Goal: Information Seeking & Learning: Find specific fact

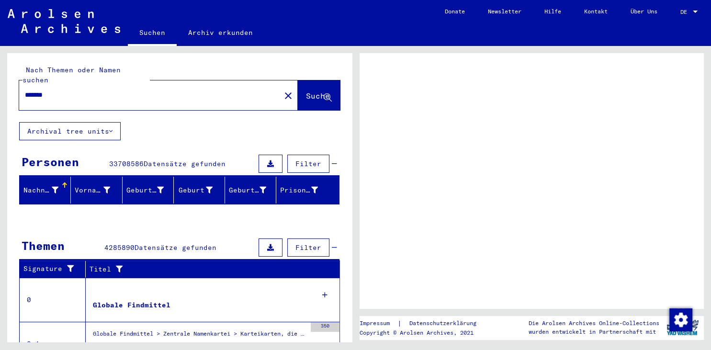
click at [689, 12] on span "DE" at bounding box center [686, 12] width 11 height 7
click at [690, 11] on span "DE" at bounding box center [686, 12] width 11 height 7
click at [696, 9] on div at bounding box center [695, 12] width 9 height 7
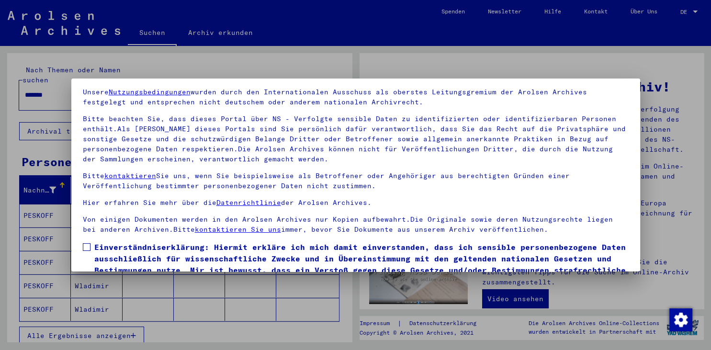
scroll to position [83, 0]
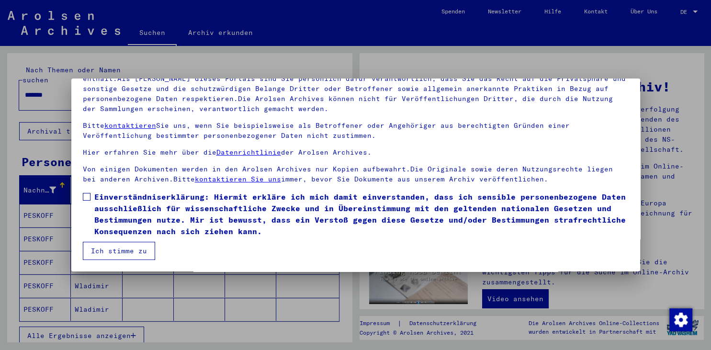
click at [127, 248] on button "Ich stimme zu" at bounding box center [119, 251] width 72 height 18
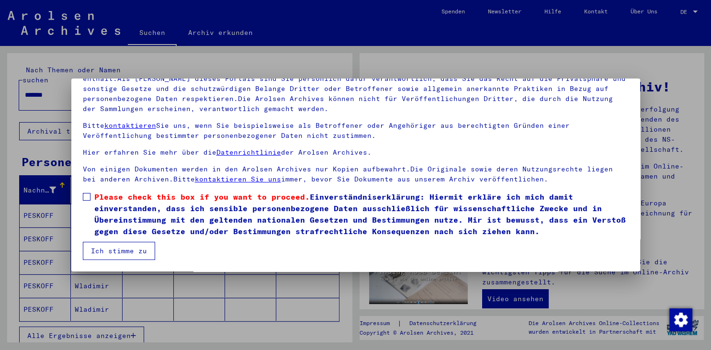
click at [87, 195] on span at bounding box center [87, 197] width 8 height 8
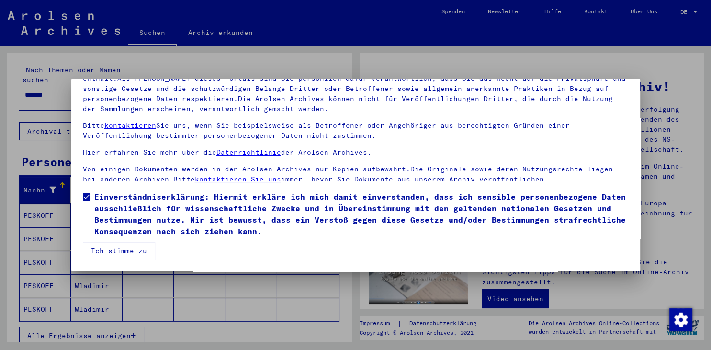
click at [137, 255] on button "Ich stimme zu" at bounding box center [119, 251] width 72 height 18
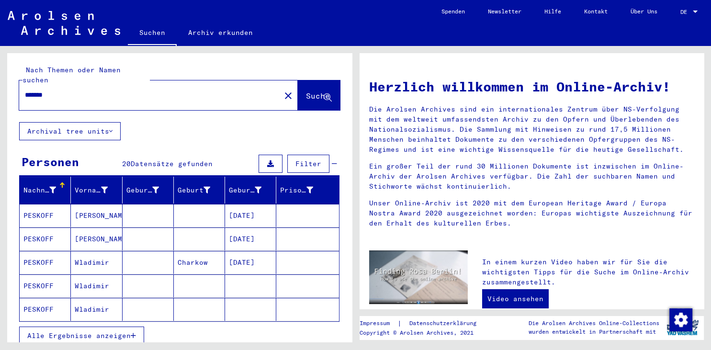
click at [691, 11] on div at bounding box center [695, 12] width 9 height 7
click at [677, 16] on span "English" at bounding box center [671, 16] width 23 height 7
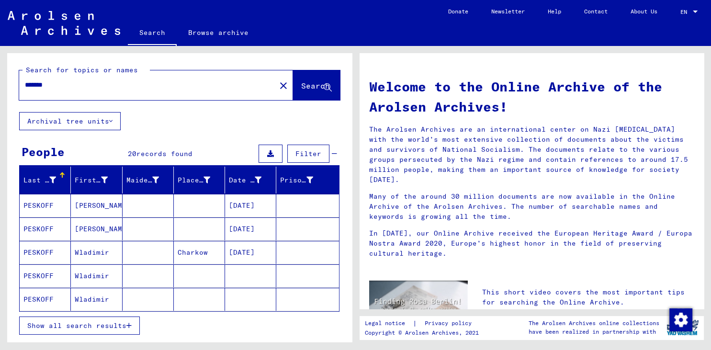
click at [90, 206] on mat-cell "[PERSON_NAME]" at bounding box center [96, 205] width 51 height 23
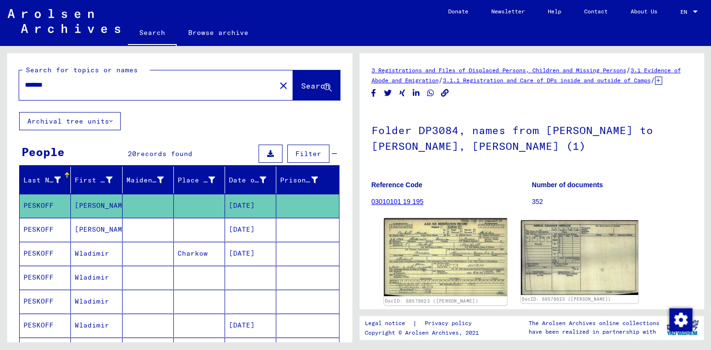
click at [474, 285] on img at bounding box center [445, 257] width 123 height 78
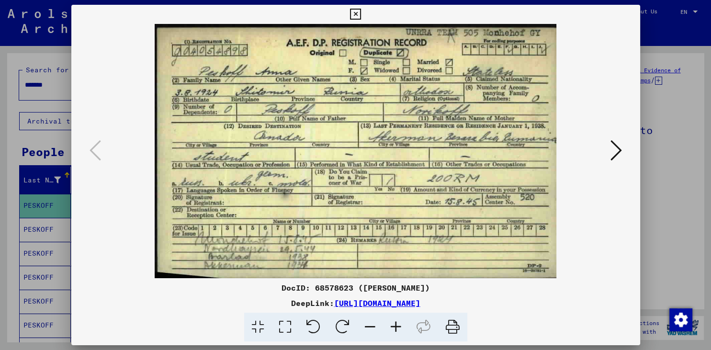
click at [361, 16] on icon at bounding box center [355, 14] width 11 height 11
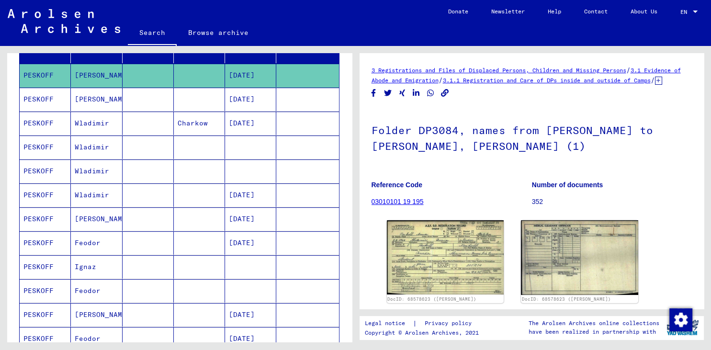
scroll to position [105, 0]
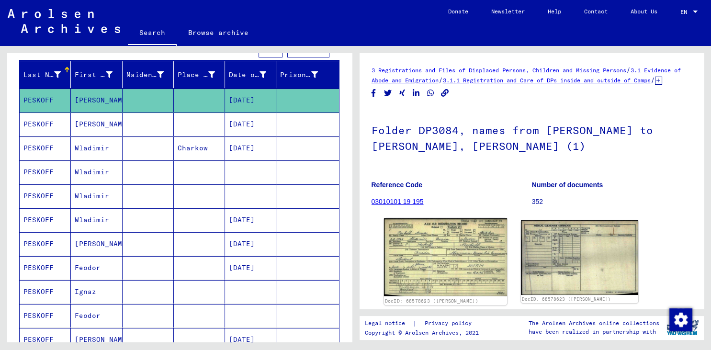
click at [474, 284] on img at bounding box center [445, 257] width 123 height 78
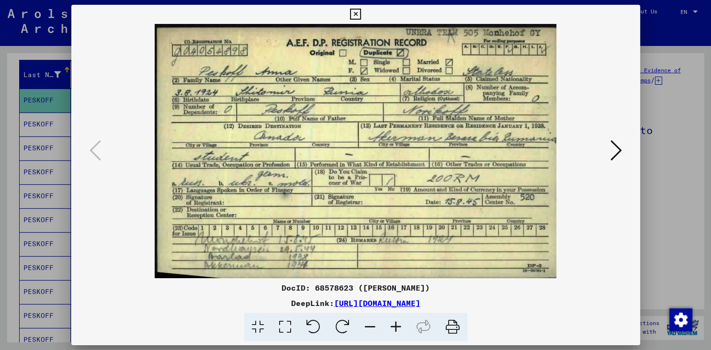
click at [361, 16] on icon at bounding box center [355, 14] width 11 height 11
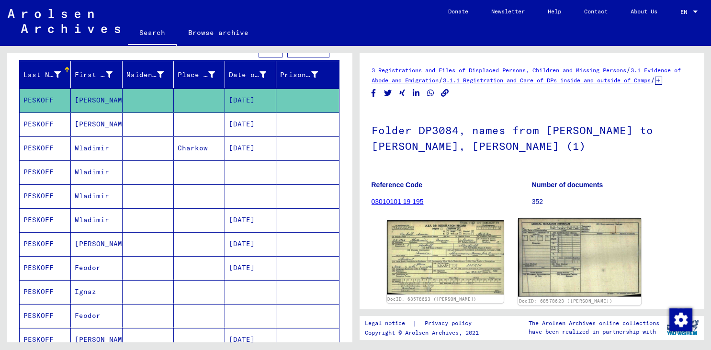
click at [583, 270] on img at bounding box center [579, 257] width 123 height 79
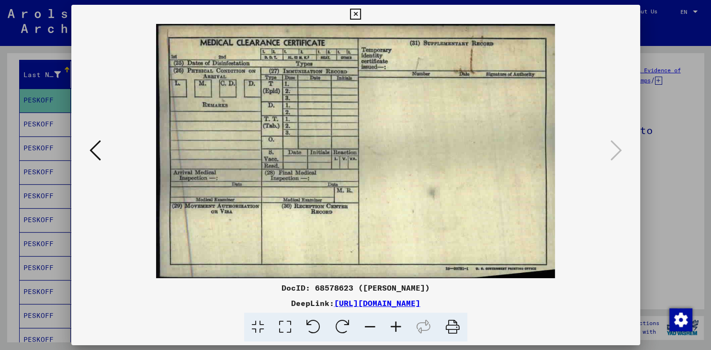
click at [361, 14] on icon at bounding box center [355, 14] width 11 height 11
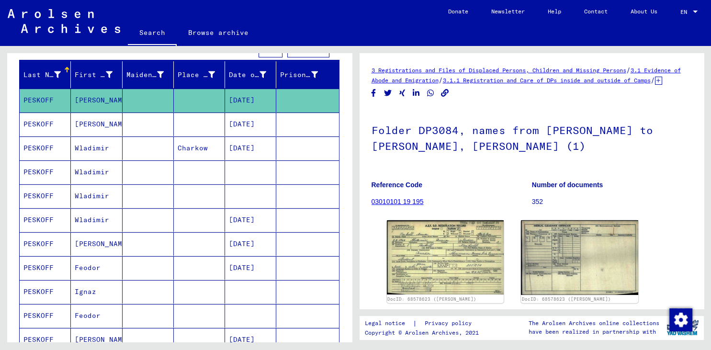
scroll to position [0, 0]
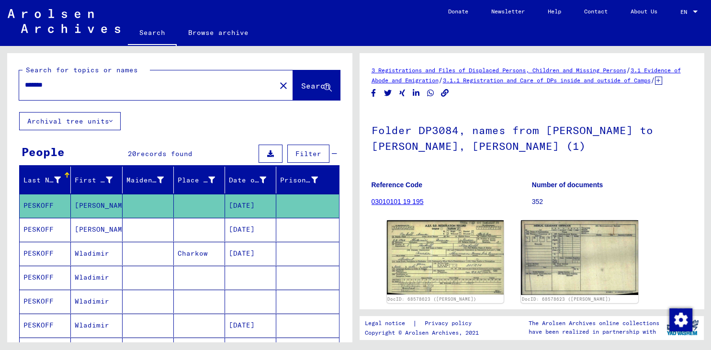
drag, startPoint x: 60, startPoint y: 83, endPoint x: 11, endPoint y: 80, distance: 49.0
click at [25, 80] on input "*******" at bounding box center [147, 85] width 245 height 10
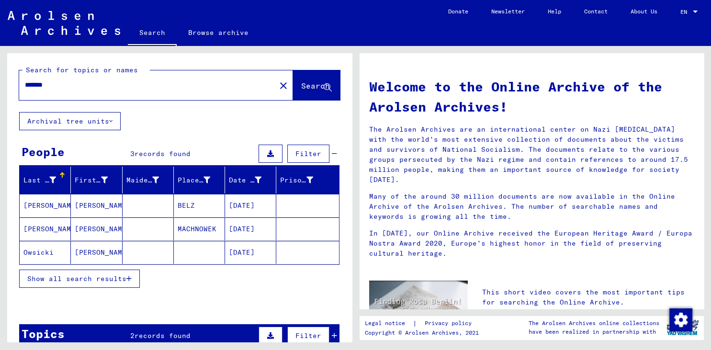
click at [39, 85] on input "*******" at bounding box center [145, 85] width 240 height 10
click at [307, 89] on span "Search" at bounding box center [315, 86] width 29 height 10
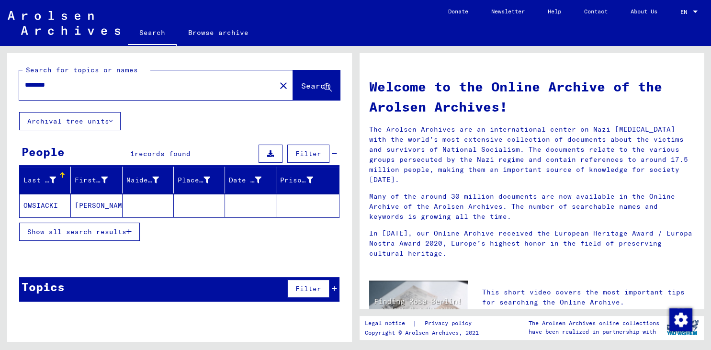
click at [92, 205] on mat-cell "[PERSON_NAME]" at bounding box center [96, 205] width 51 height 23
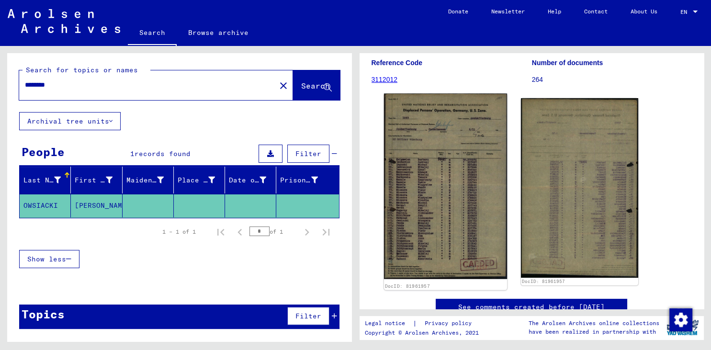
scroll to position [105, 0]
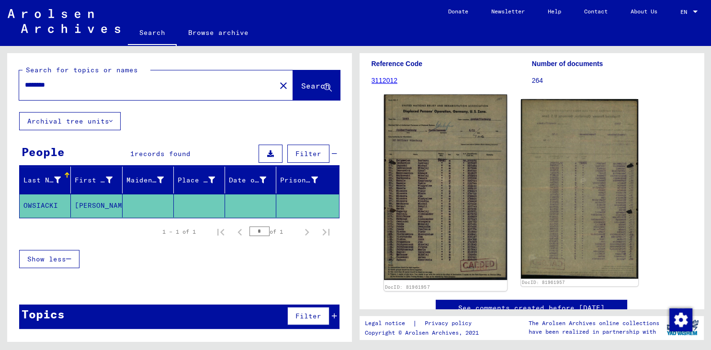
click at [474, 211] on img at bounding box center [445, 187] width 123 height 186
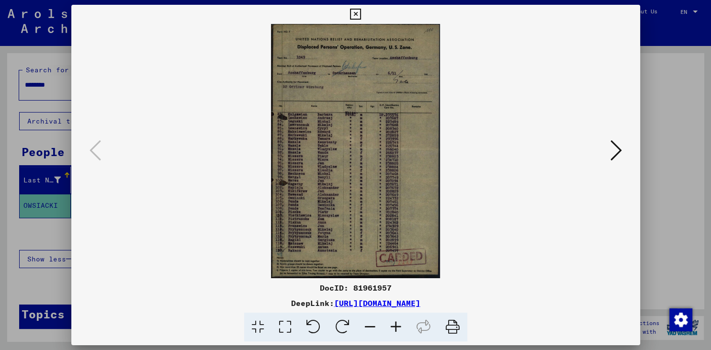
click at [399, 325] on icon at bounding box center [396, 327] width 26 height 29
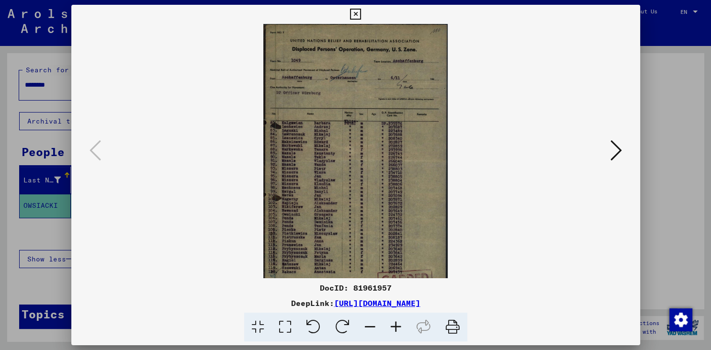
click at [399, 325] on icon at bounding box center [396, 327] width 26 height 29
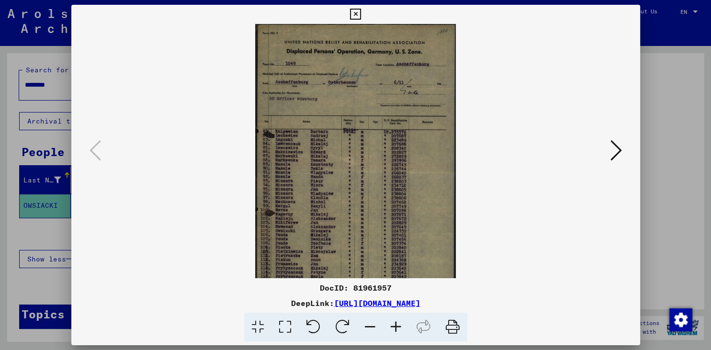
click at [399, 325] on icon at bounding box center [396, 327] width 26 height 29
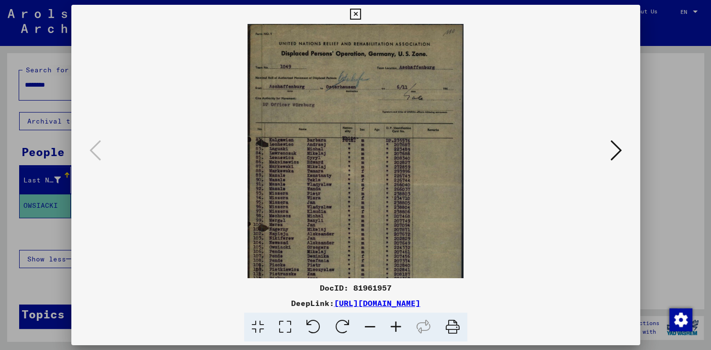
click at [308, 235] on img at bounding box center [356, 187] width 217 height 326
click at [618, 154] on icon at bounding box center [616, 150] width 11 height 23
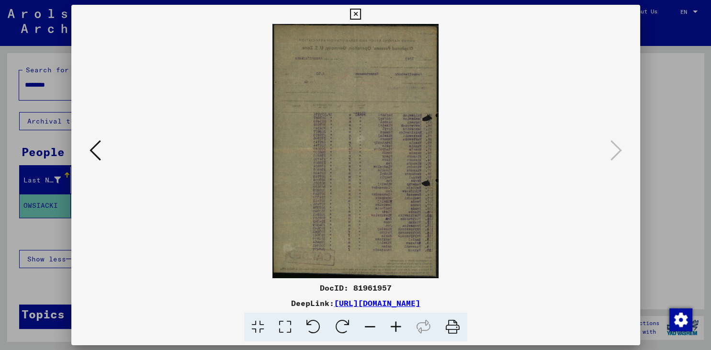
click at [397, 331] on icon at bounding box center [396, 327] width 26 height 29
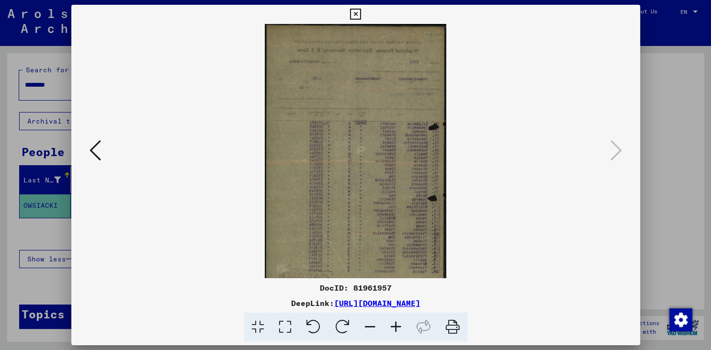
click at [397, 331] on icon at bounding box center [396, 327] width 26 height 29
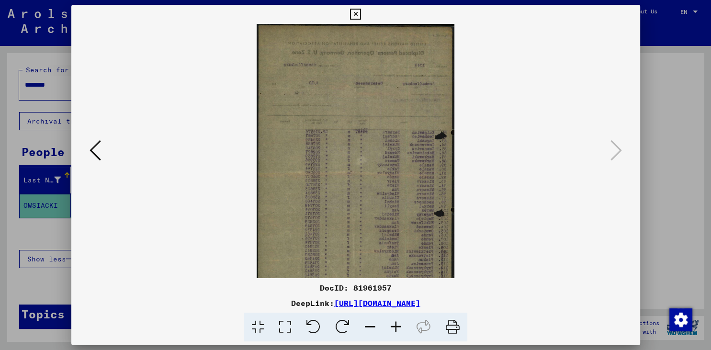
click at [397, 331] on icon at bounding box center [396, 327] width 26 height 29
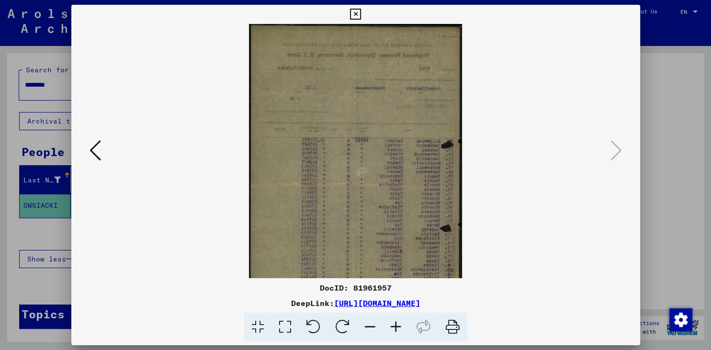
click at [397, 331] on icon at bounding box center [396, 327] width 26 height 29
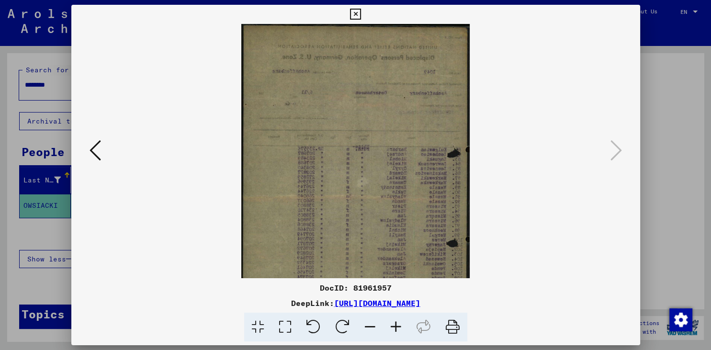
click at [397, 331] on icon at bounding box center [396, 327] width 26 height 29
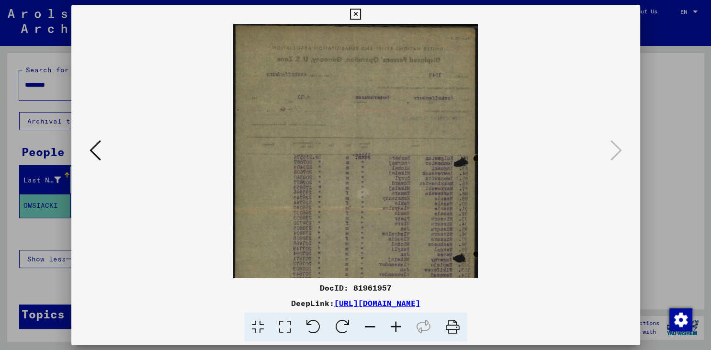
click at [90, 150] on icon at bounding box center [95, 150] width 11 height 23
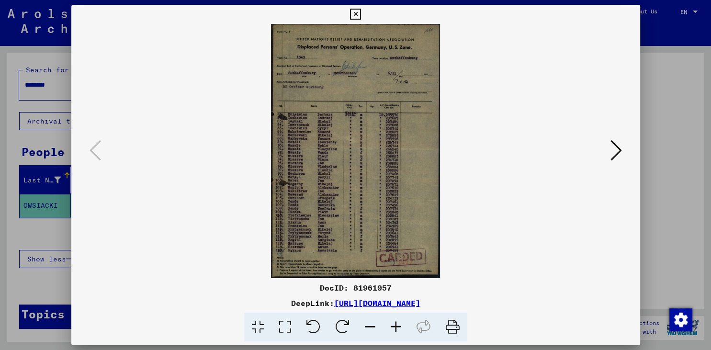
click at [361, 15] on icon at bounding box center [355, 14] width 11 height 11
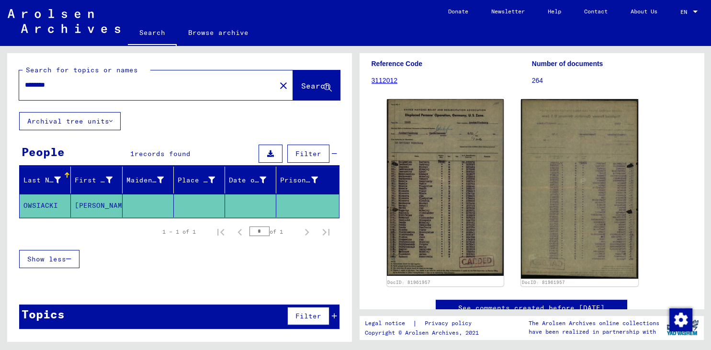
drag, startPoint x: 74, startPoint y: 90, endPoint x: 5, endPoint y: 84, distance: 69.2
click at [25, 84] on input "********" at bounding box center [147, 85] width 245 height 10
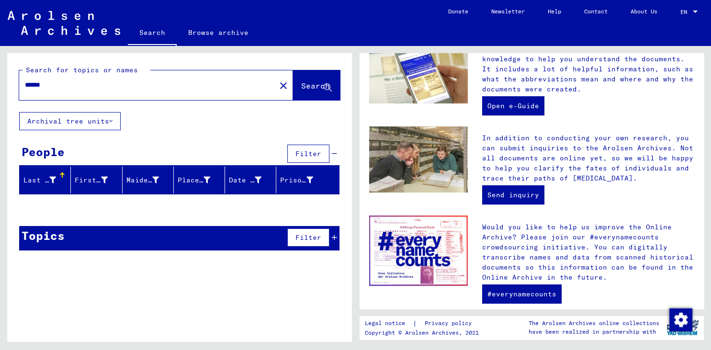
scroll to position [343, 0]
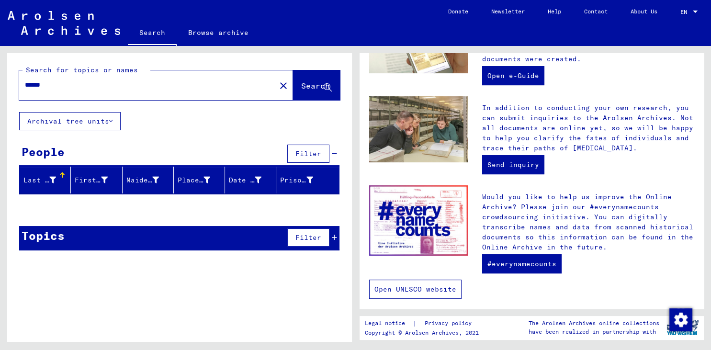
click at [435, 283] on link "Open UNESCO website" at bounding box center [415, 289] width 92 height 19
drag, startPoint x: 57, startPoint y: 83, endPoint x: -16, endPoint y: 80, distance: 72.9
click at [25, 80] on input "******" at bounding box center [145, 85] width 240 height 10
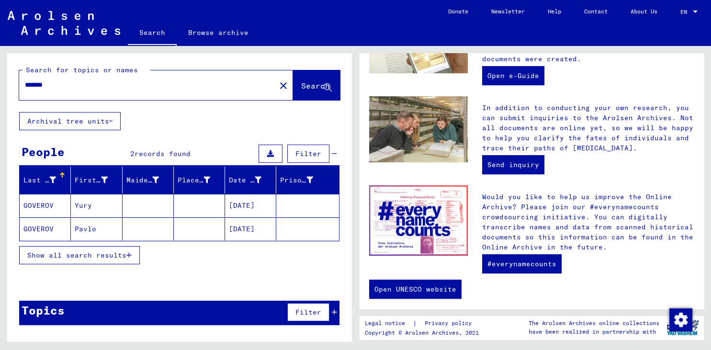
click at [57, 121] on button "Archival tree units" at bounding box center [70, 121] width 102 height 18
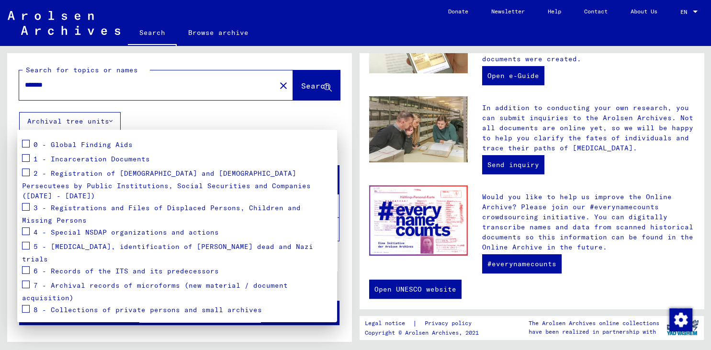
scroll to position [105, 0]
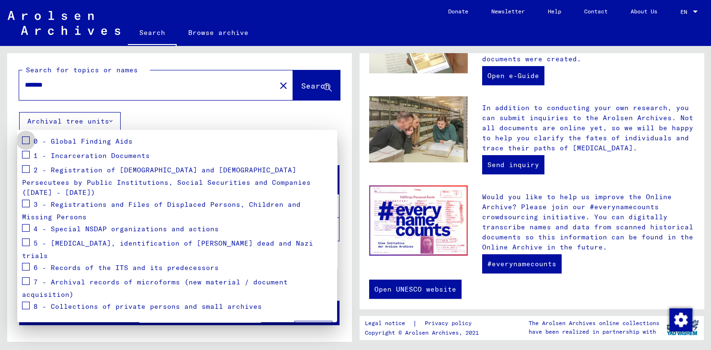
click at [27, 140] on span at bounding box center [26, 141] width 8 height 8
click at [24, 277] on span at bounding box center [26, 281] width 8 height 8
click at [308, 326] on span "Apply" at bounding box center [314, 330] width 22 height 9
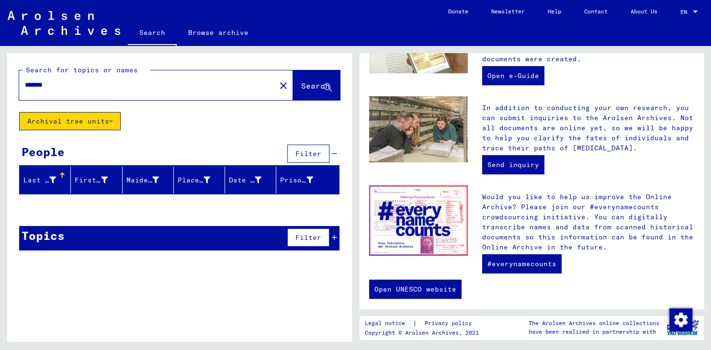
drag, startPoint x: 80, startPoint y: 83, endPoint x: -1, endPoint y: 83, distance: 80.5
click at [25, 83] on input "*******" at bounding box center [145, 85] width 240 height 10
type input "*******"
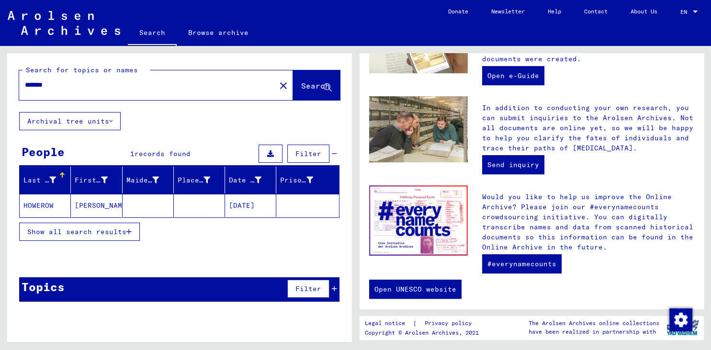
click at [46, 213] on mat-cell "HOWEROW" at bounding box center [45, 205] width 51 height 23
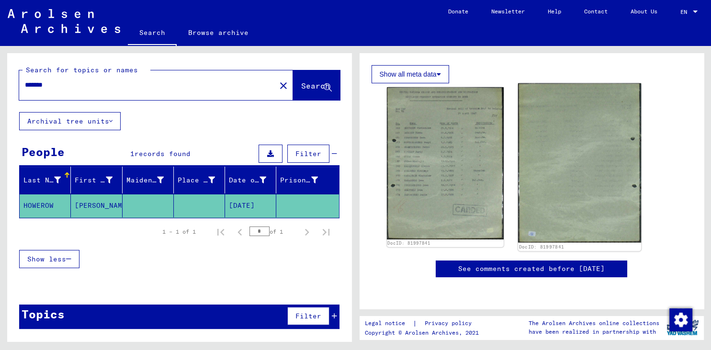
scroll to position [159, 0]
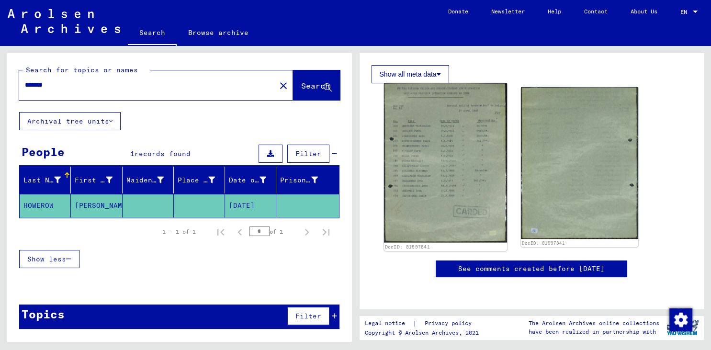
click at [469, 156] on img at bounding box center [445, 163] width 123 height 160
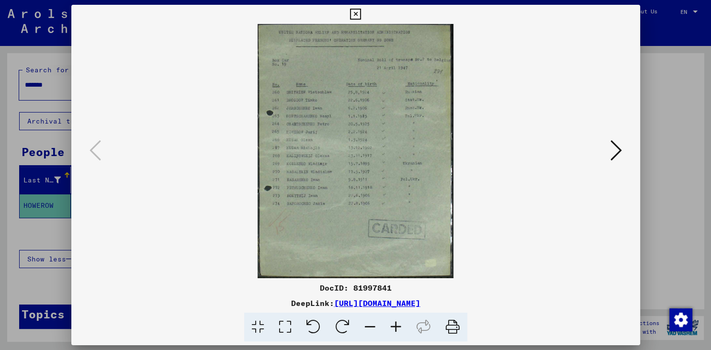
click at [392, 328] on icon at bounding box center [396, 327] width 26 height 29
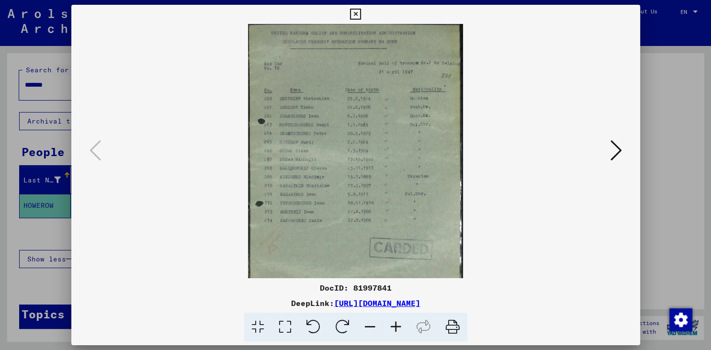
click at [392, 328] on icon at bounding box center [396, 327] width 26 height 29
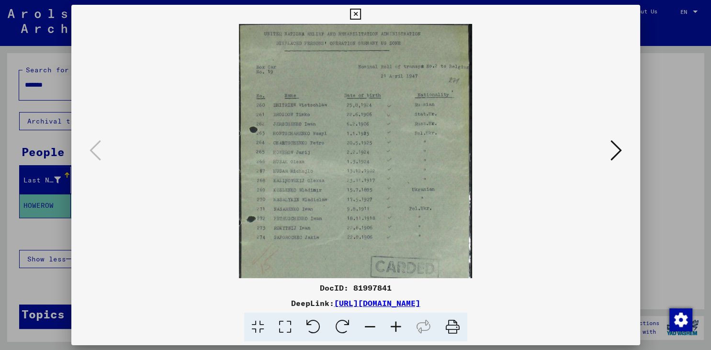
click at [392, 328] on icon at bounding box center [396, 327] width 26 height 29
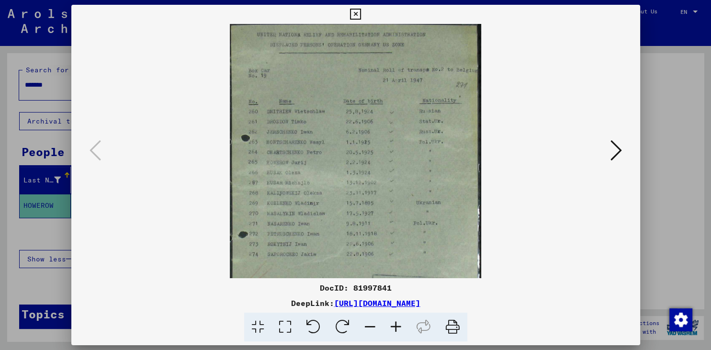
click at [392, 328] on icon at bounding box center [396, 327] width 26 height 29
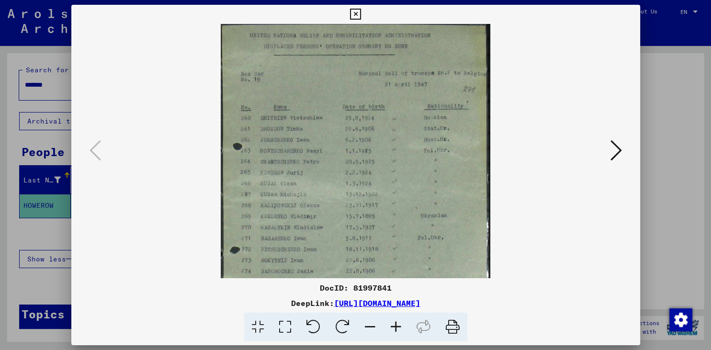
click at [618, 151] on icon at bounding box center [616, 150] width 11 height 23
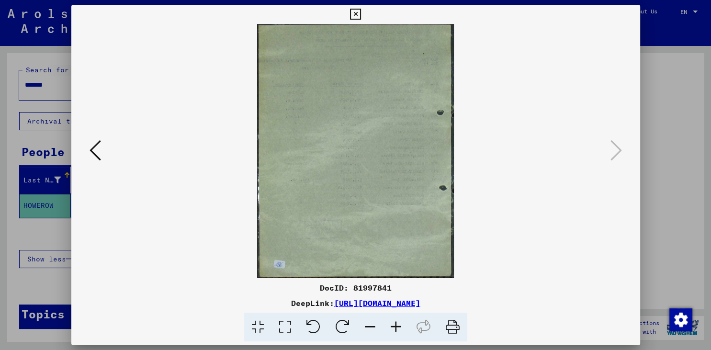
click at [384, 197] on img at bounding box center [355, 151] width 197 height 254
click at [393, 327] on icon at bounding box center [396, 327] width 26 height 29
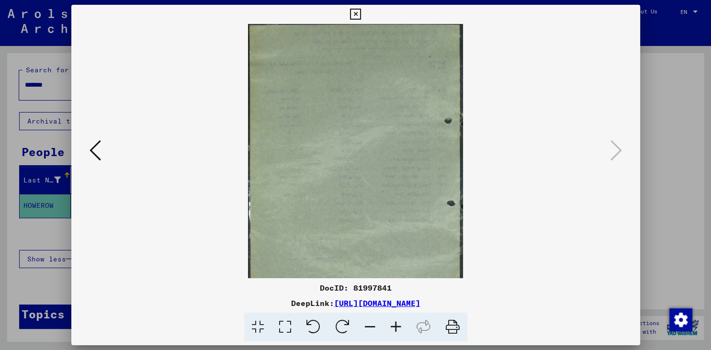
click at [393, 327] on icon at bounding box center [396, 327] width 26 height 29
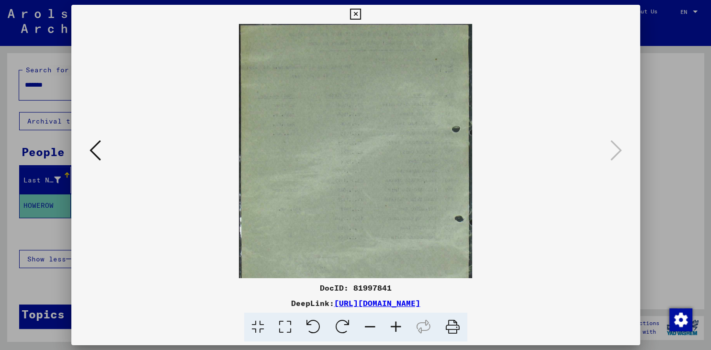
click at [393, 327] on icon at bounding box center [396, 327] width 26 height 29
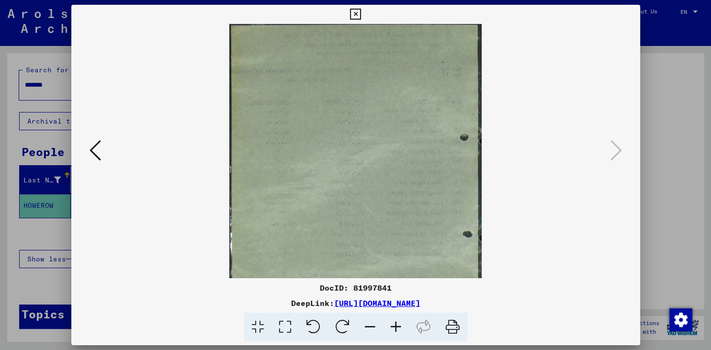
click at [361, 14] on icon at bounding box center [355, 14] width 11 height 11
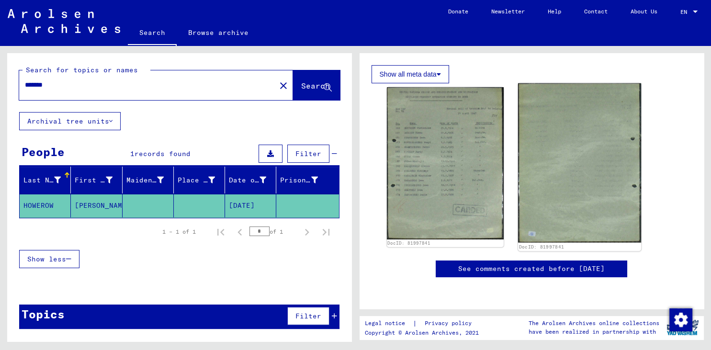
click at [599, 172] on img at bounding box center [579, 162] width 123 height 159
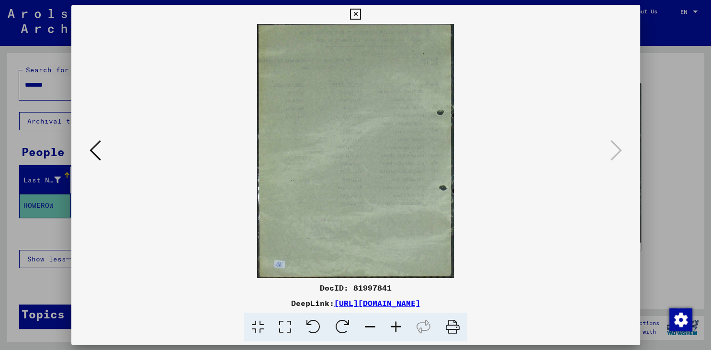
click at [599, 172] on img at bounding box center [356, 151] width 504 height 254
click at [396, 329] on icon at bounding box center [396, 327] width 26 height 29
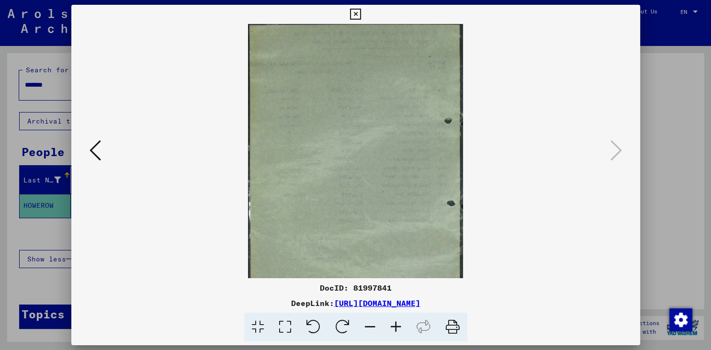
click at [396, 329] on icon at bounding box center [396, 327] width 26 height 29
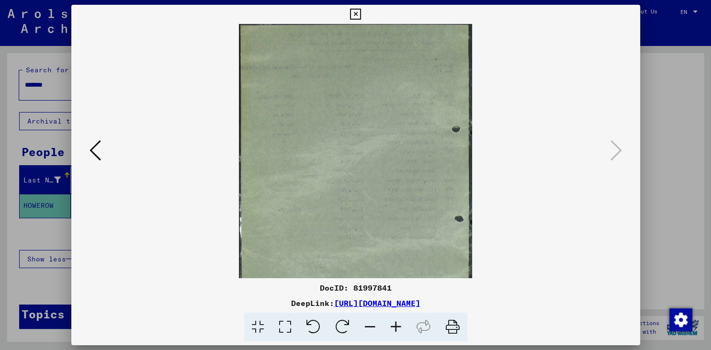
click at [396, 329] on icon at bounding box center [396, 327] width 26 height 29
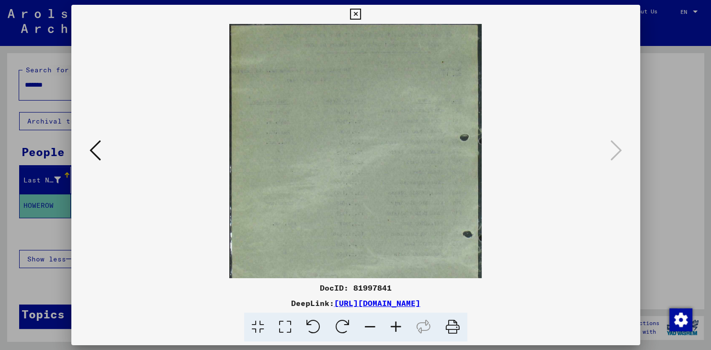
click at [396, 329] on icon at bounding box center [396, 327] width 26 height 29
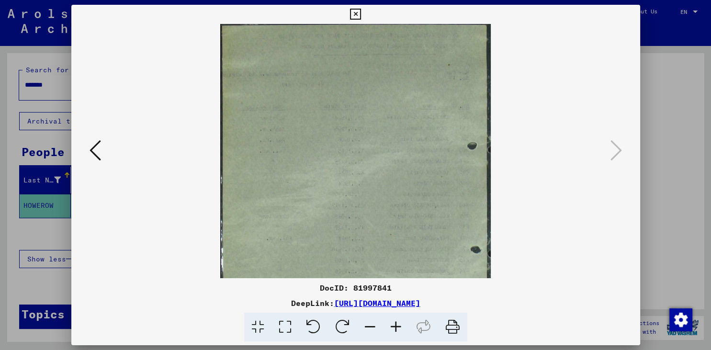
click at [396, 329] on icon at bounding box center [396, 327] width 26 height 29
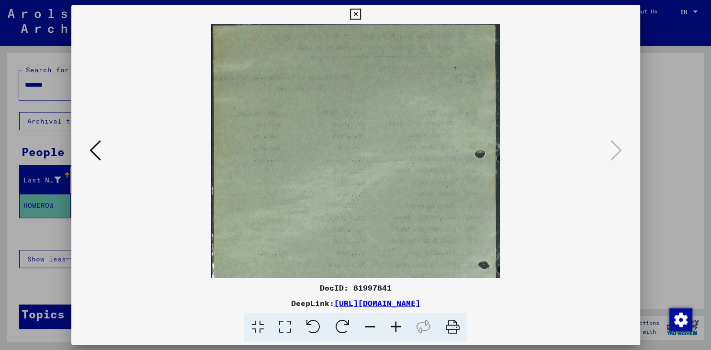
click at [96, 157] on icon at bounding box center [95, 150] width 11 height 23
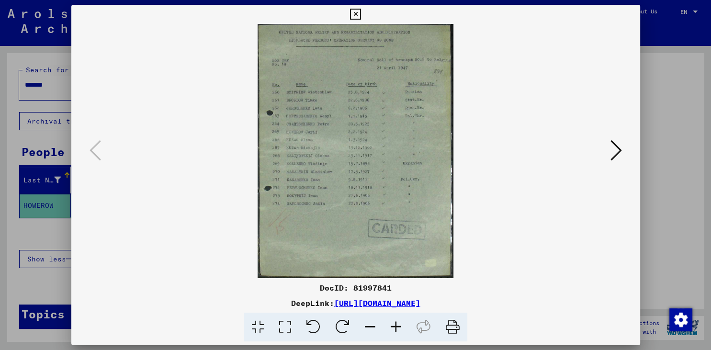
click at [361, 14] on icon at bounding box center [355, 14] width 11 height 11
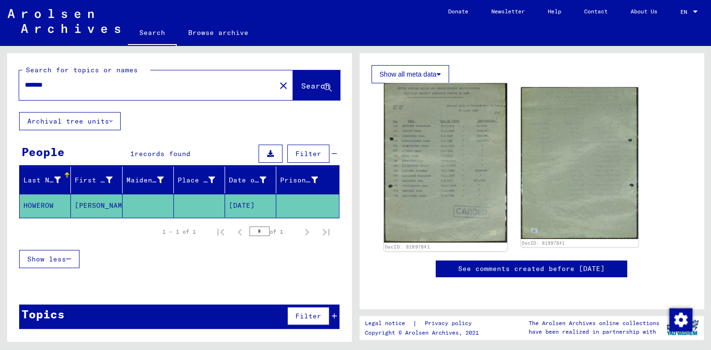
click at [453, 140] on img at bounding box center [445, 163] width 123 height 160
